Goal: Information Seeking & Learning: Learn about a topic

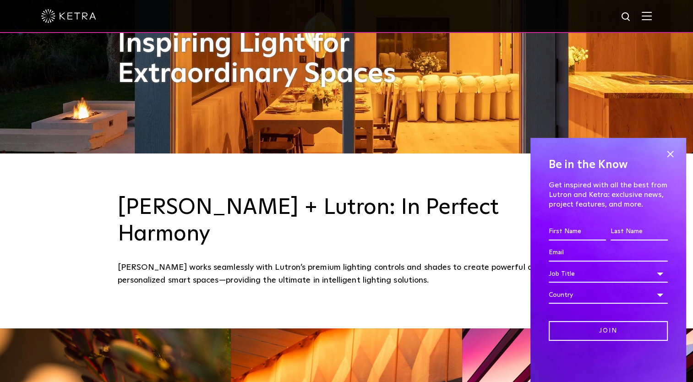
scroll to position [229, 0]
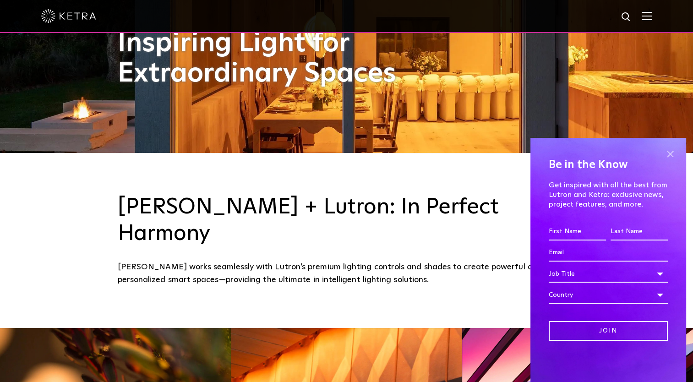
click at [669, 156] on span at bounding box center [671, 154] width 14 height 14
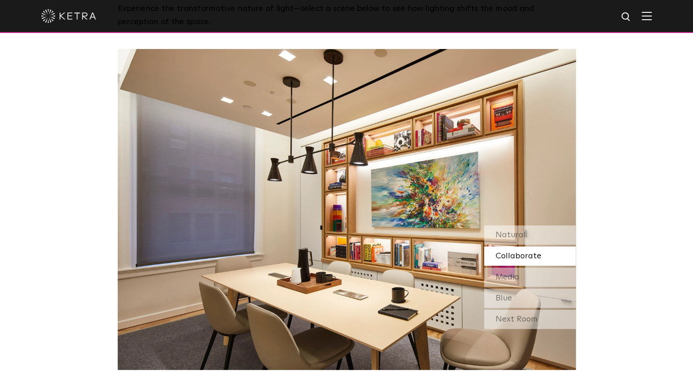
scroll to position [733, 0]
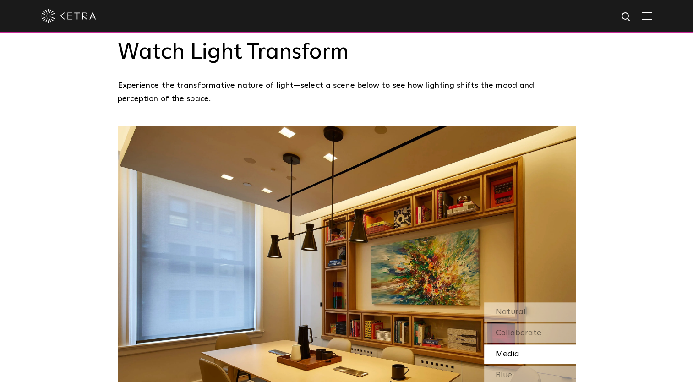
click at [507, 350] on span "Media" at bounding box center [508, 354] width 24 height 8
click at [512, 308] on span "Natural" at bounding box center [511, 312] width 30 height 8
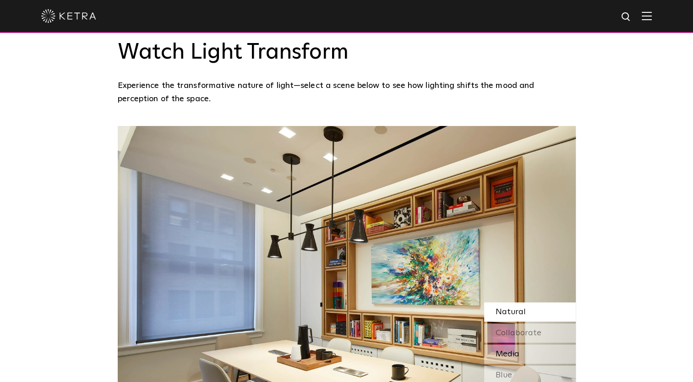
click at [509, 350] on span "Media" at bounding box center [508, 354] width 24 height 8
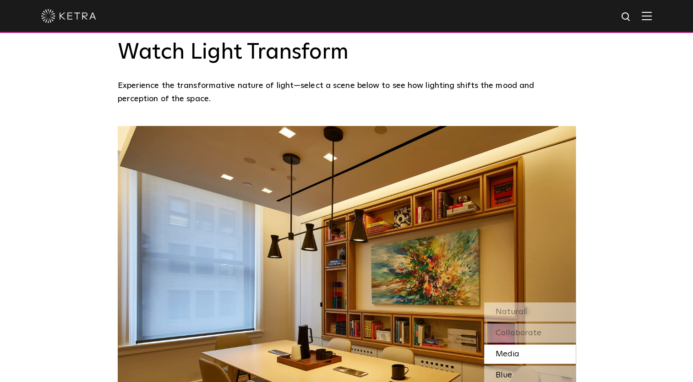
click at [506, 371] on span "Blue" at bounding box center [504, 375] width 16 height 8
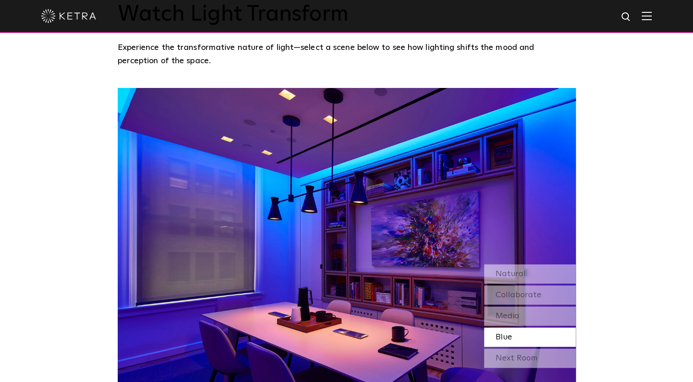
scroll to position [779, 0]
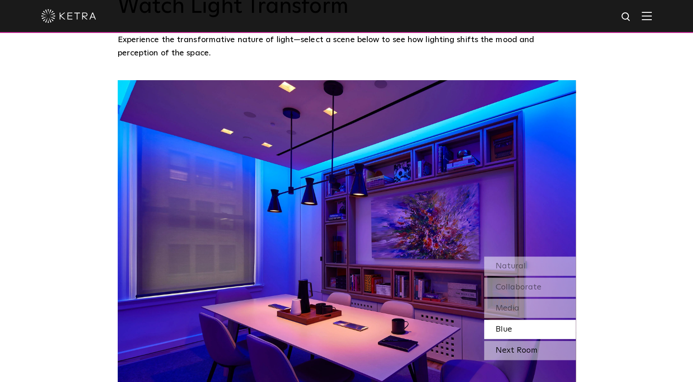
click at [513, 341] on div "Next Room" at bounding box center [530, 350] width 92 height 19
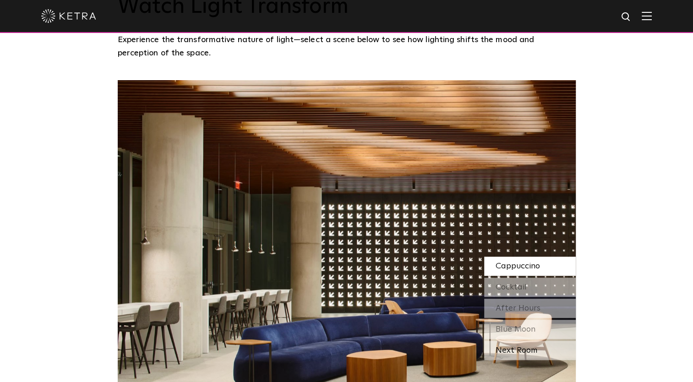
click at [511, 341] on div "Next Room" at bounding box center [530, 350] width 92 height 19
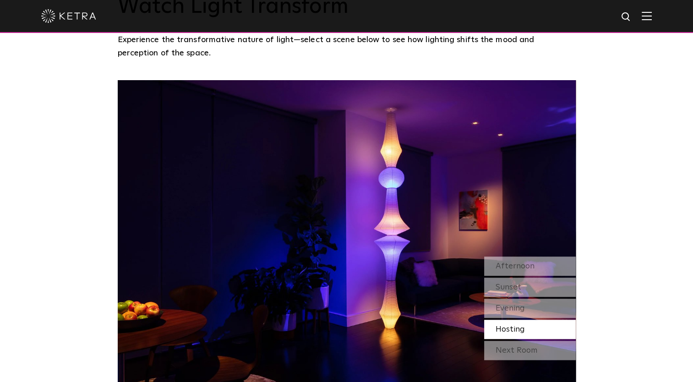
click at [510, 320] on div "Hosting" at bounding box center [530, 329] width 92 height 19
click at [511, 262] on span "Afternoon" at bounding box center [515, 266] width 39 height 8
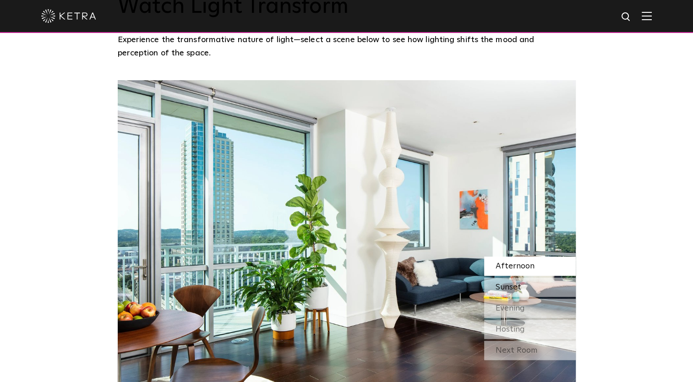
click at [516, 283] on span "Sunset" at bounding box center [509, 287] width 26 height 8
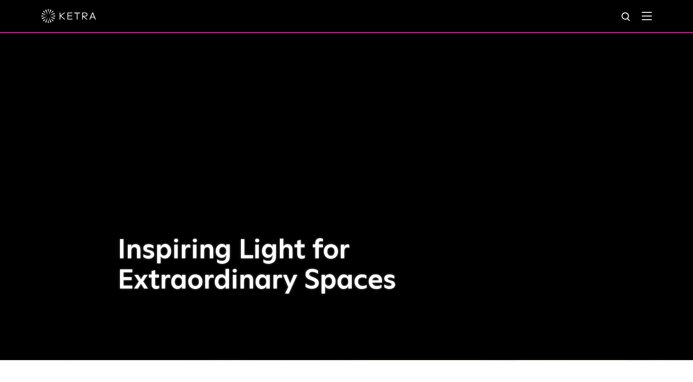
scroll to position [0, 0]
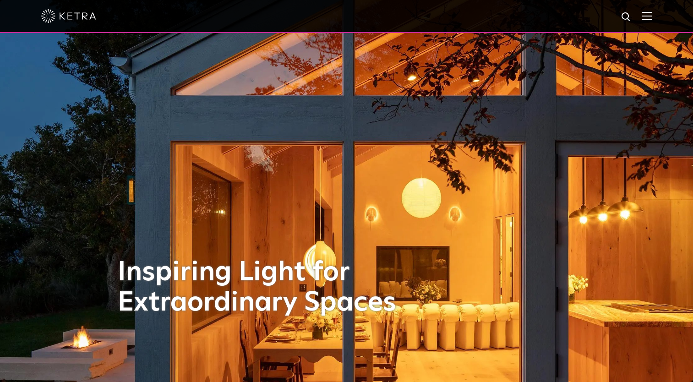
click at [81, 20] on img at bounding box center [68, 16] width 55 height 14
click at [652, 18] on img at bounding box center [647, 15] width 10 height 9
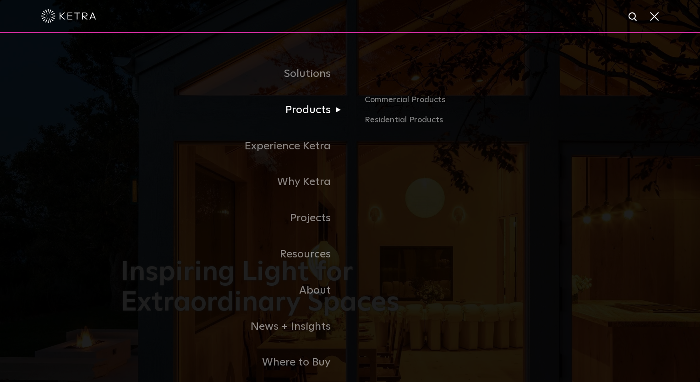
click at [308, 114] on link "Products" at bounding box center [235, 110] width 229 height 36
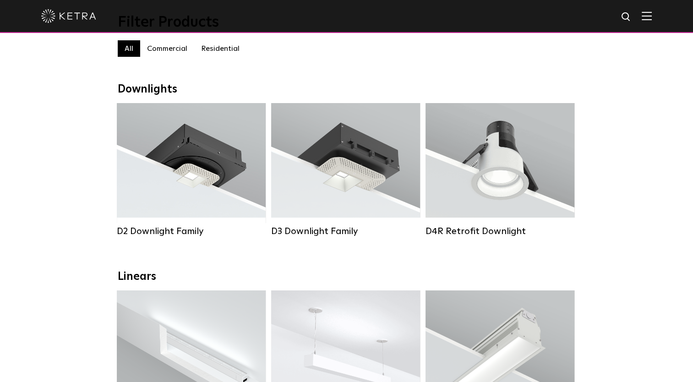
scroll to position [92, 0]
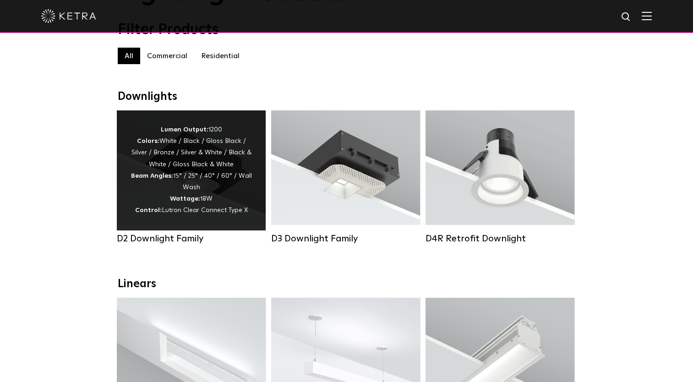
click at [177, 244] on div "D2 Downlight Family" at bounding box center [191, 238] width 149 height 11
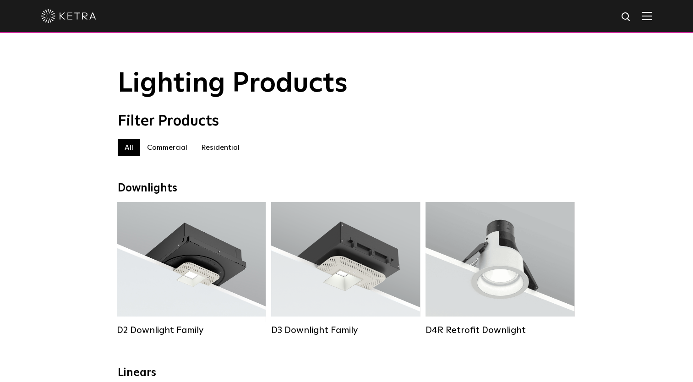
click at [72, 21] on img at bounding box center [68, 16] width 55 height 14
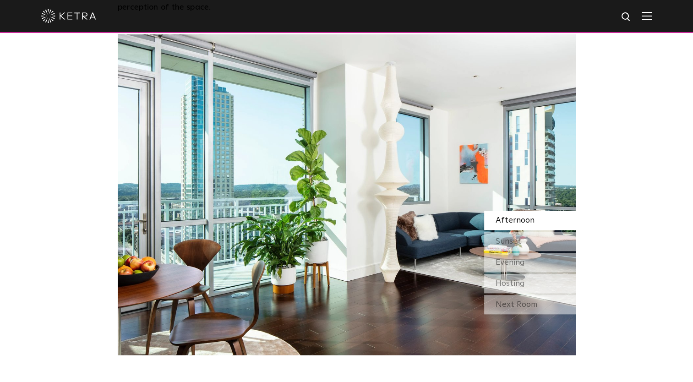
scroll to position [733, 0]
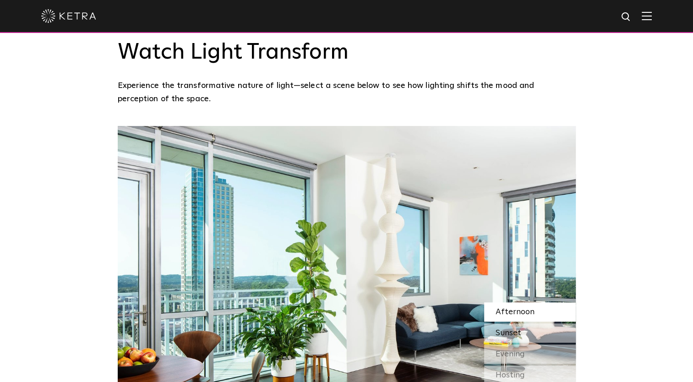
click at [511, 329] on span "Sunset" at bounding box center [509, 333] width 26 height 8
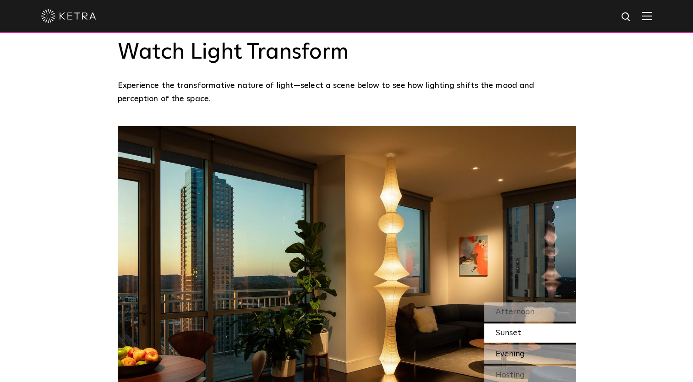
click at [505, 350] on span "Evening" at bounding box center [510, 354] width 29 height 8
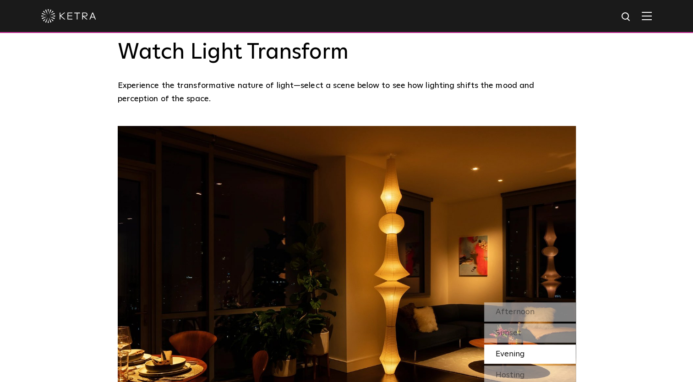
drag, startPoint x: 511, startPoint y: 348, endPoint x: 507, endPoint y: 363, distance: 15.0
click at [511, 371] on span "Hosting" at bounding box center [510, 375] width 29 height 8
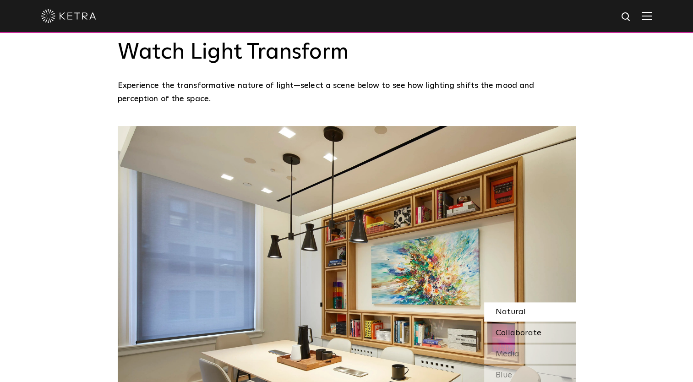
click at [501, 329] on span "Collaborate" at bounding box center [519, 333] width 46 height 8
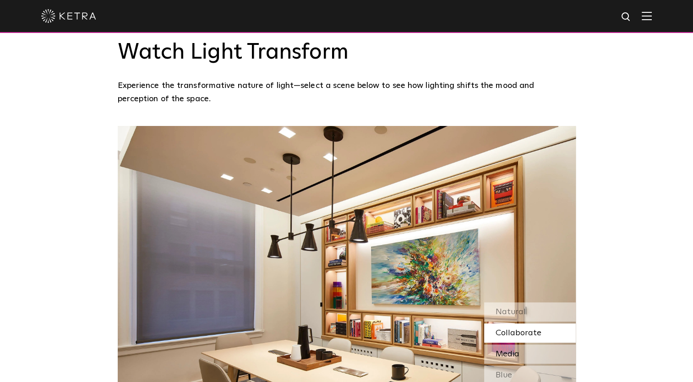
click at [503, 350] on span "Media" at bounding box center [508, 354] width 24 height 8
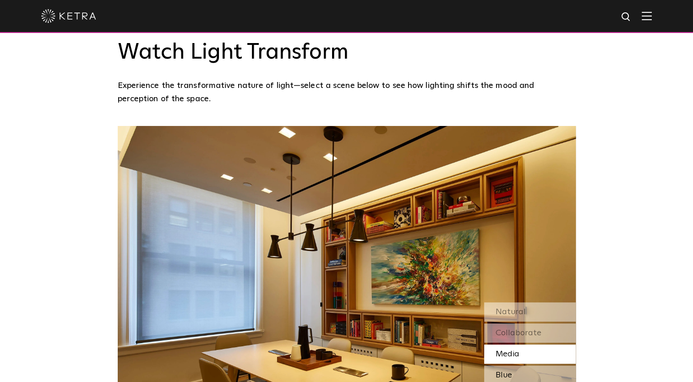
click at [500, 371] on span "Blue" at bounding box center [504, 375] width 16 height 8
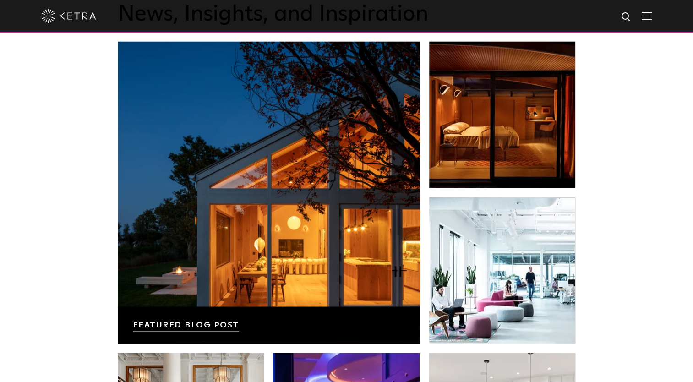
scroll to position [1558, 0]
